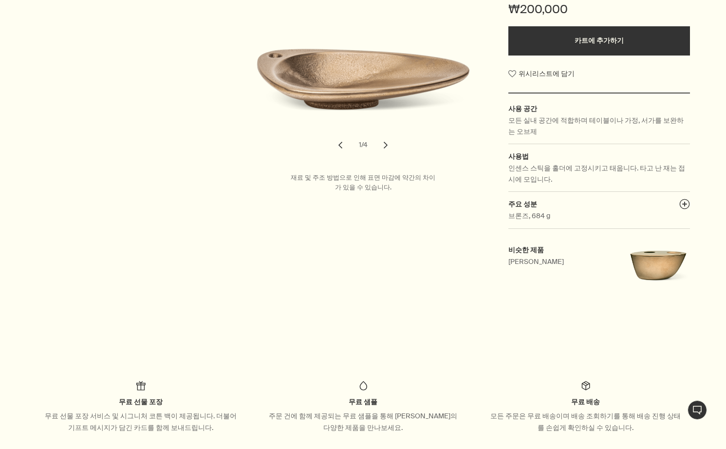
scroll to position [314, 0]
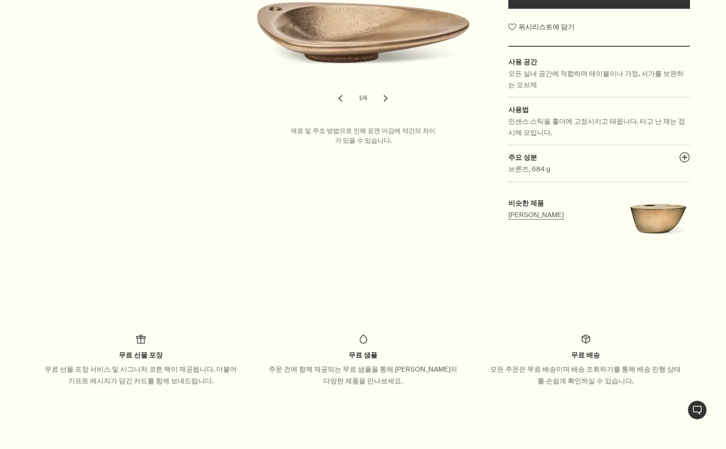
click at [513, 199] on span "비슷한 제품" at bounding box center [526, 203] width 36 height 9
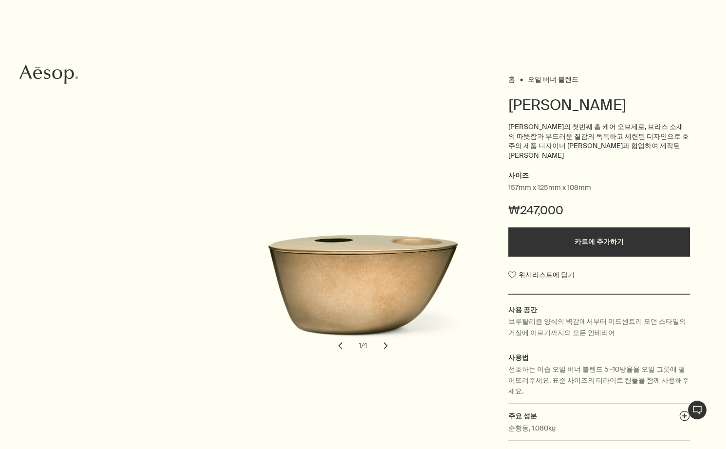
scroll to position [87, 0]
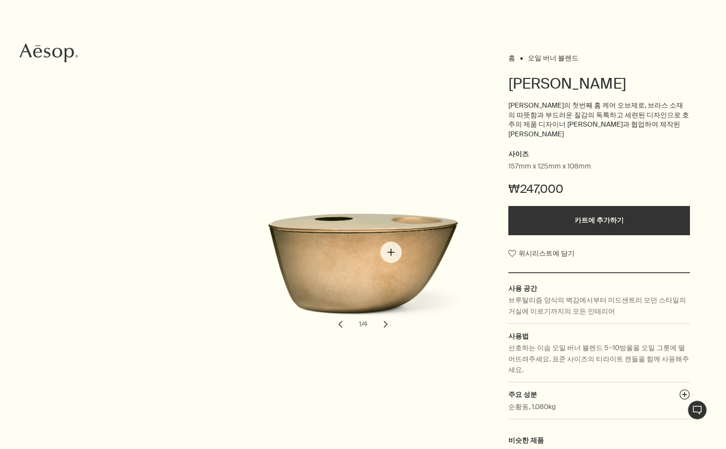
click at [391, 252] on img "브라스 오일 버너" at bounding box center [372, 257] width 214 height 130
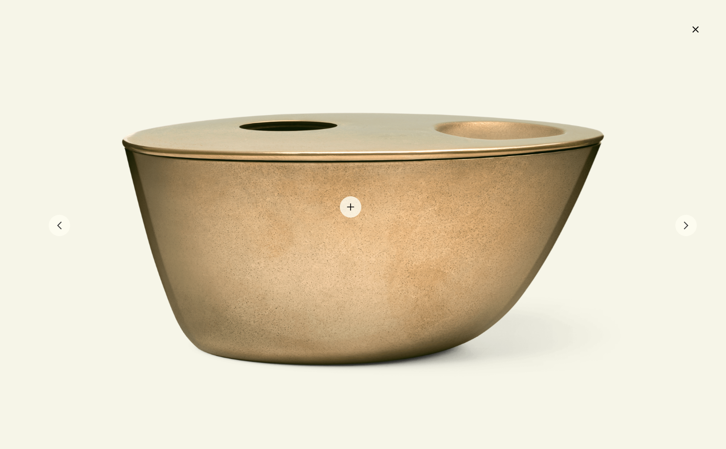
click at [351, 207] on div at bounding box center [363, 224] width 545 height 331
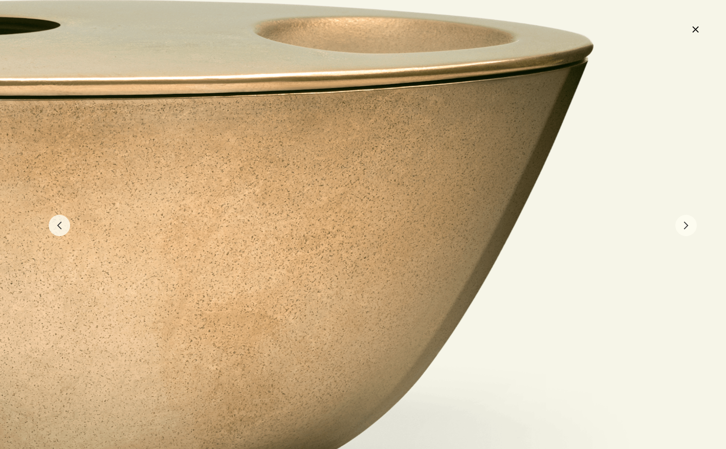
click at [689, 227] on button "chevron" at bounding box center [685, 225] width 21 height 21
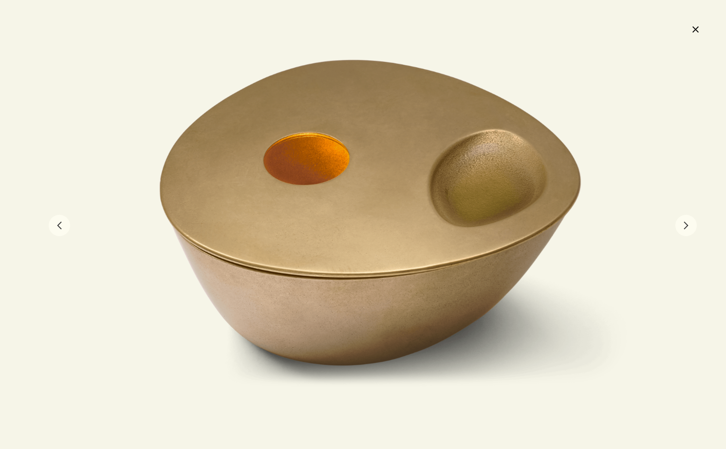
click at [689, 227] on button "chevron" at bounding box center [685, 225] width 21 height 21
